Goal: Navigation & Orientation: Find specific page/section

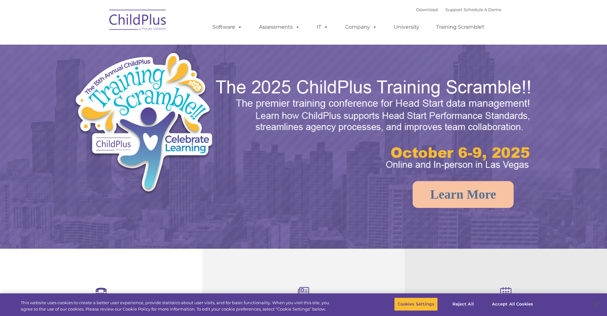
select select "MEDIUM"
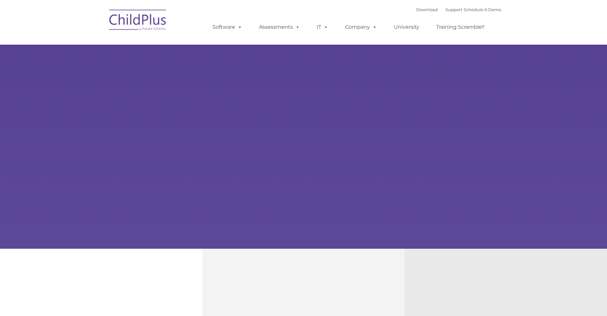
type input ""
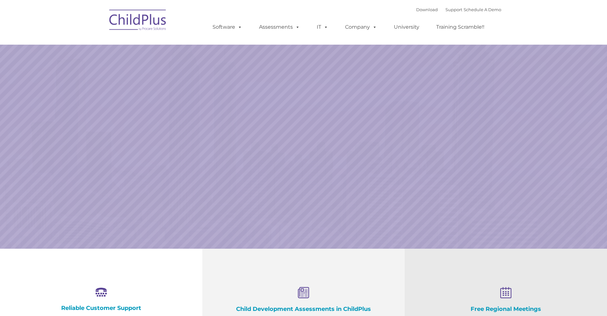
select select "MEDIUM"
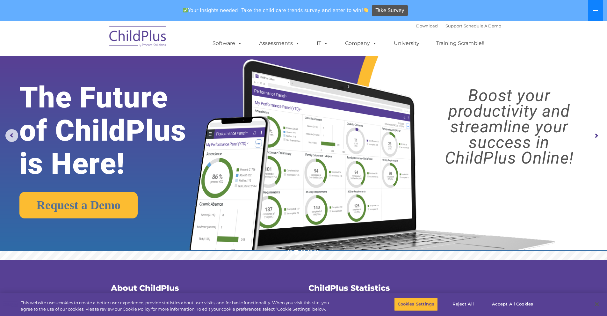
click at [600, 13] on button at bounding box center [596, 10] width 15 height 21
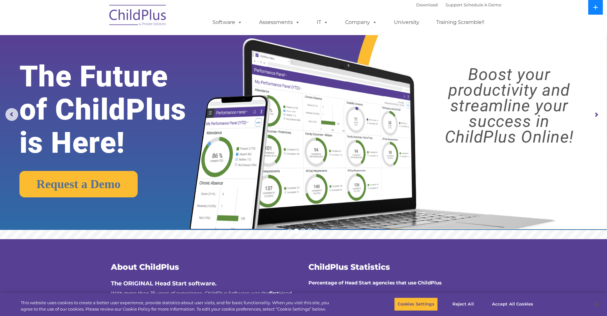
click at [596, 11] on button at bounding box center [596, 7] width 15 height 15
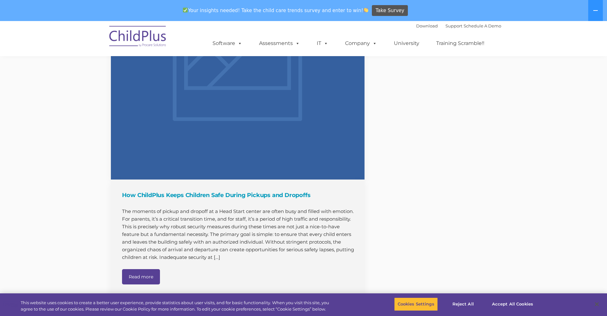
scroll to position [790, 0]
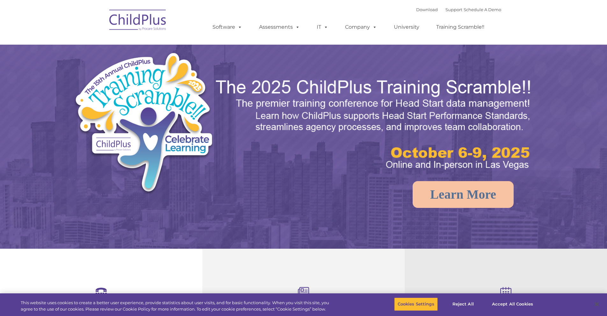
select select "MEDIUM"
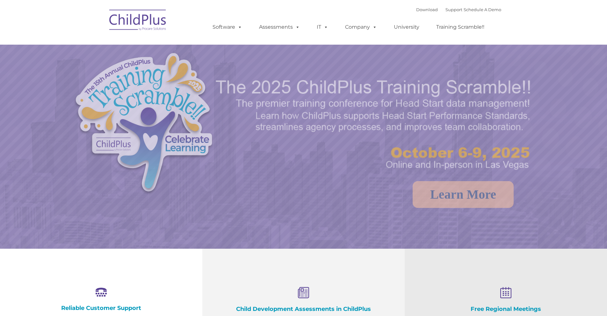
select select "MEDIUM"
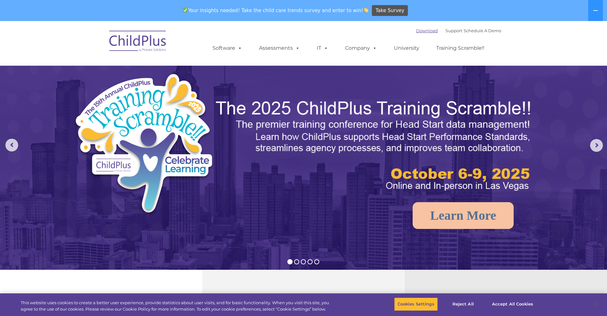
click at [425, 30] on link "Download" at bounding box center [427, 30] width 22 height 5
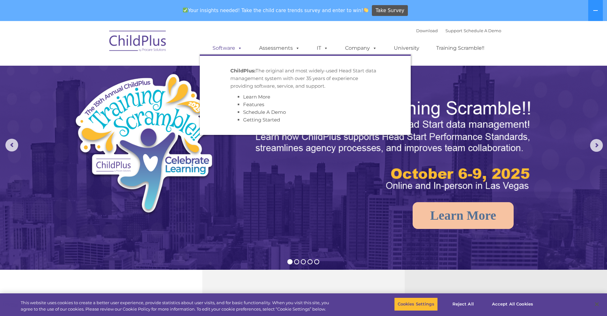
click at [234, 45] on link "Software" at bounding box center [227, 48] width 42 height 13
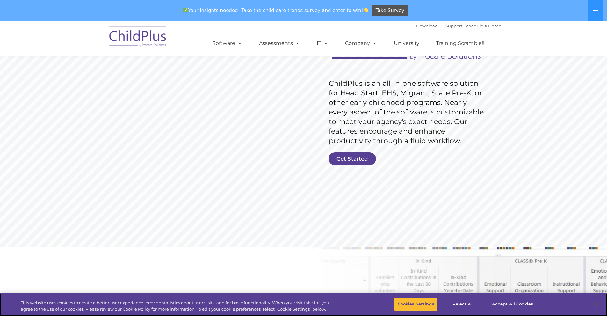
scroll to position [79, 0]
